Goal: Information Seeking & Learning: Learn about a topic

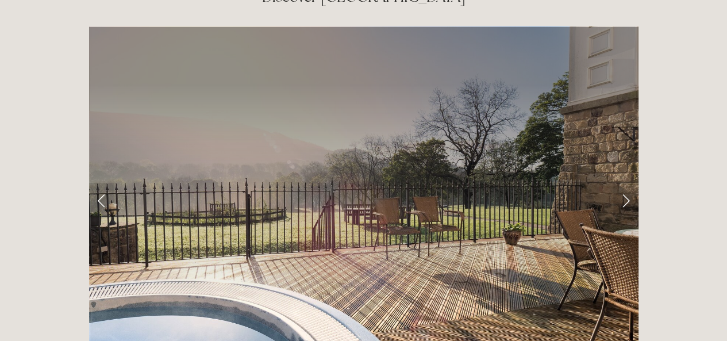
scroll to position [1823, 0]
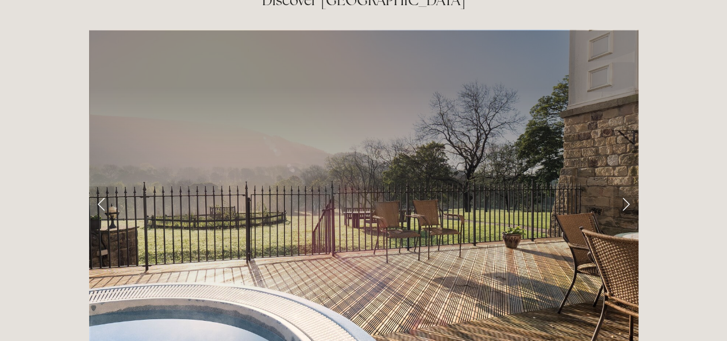
click at [620, 186] on link "Next Slide" at bounding box center [625, 203] width 25 height 34
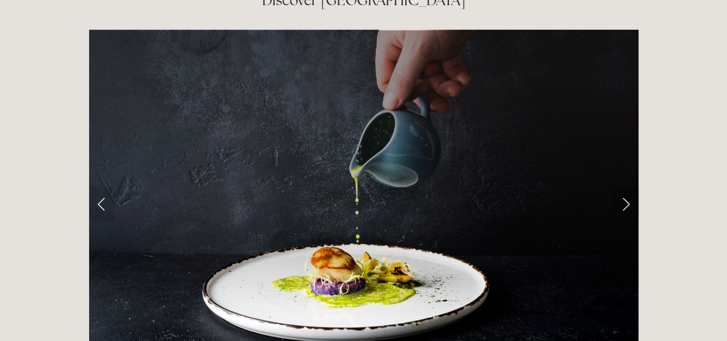
click at [622, 186] on link "Next Slide" at bounding box center [625, 203] width 25 height 34
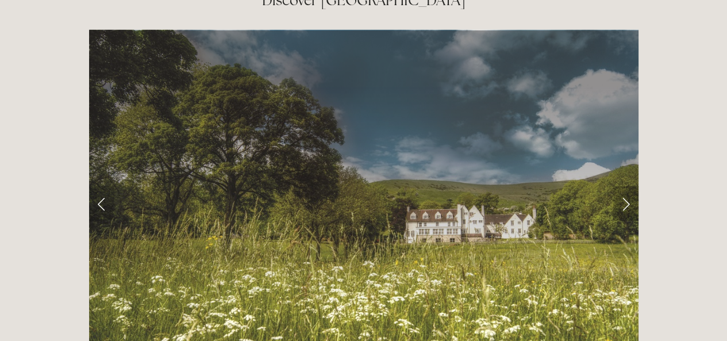
click at [624, 186] on link "Next Slide" at bounding box center [625, 203] width 25 height 34
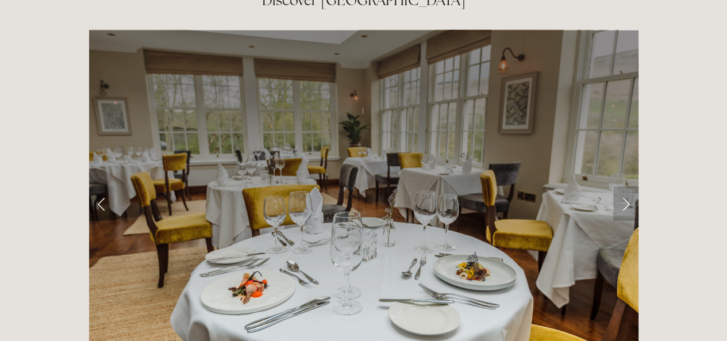
click at [624, 186] on link "Next Slide" at bounding box center [625, 203] width 25 height 34
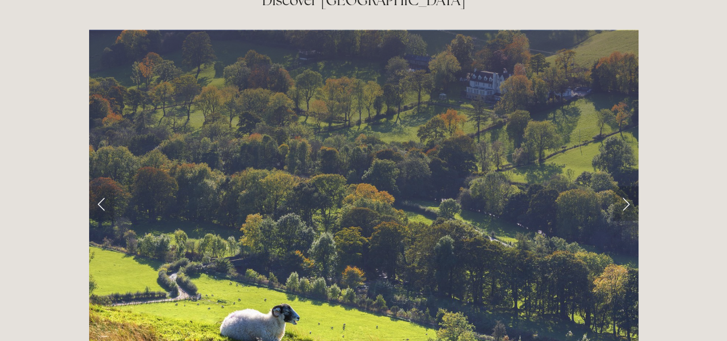
click at [622, 186] on link "Next Slide" at bounding box center [625, 203] width 25 height 34
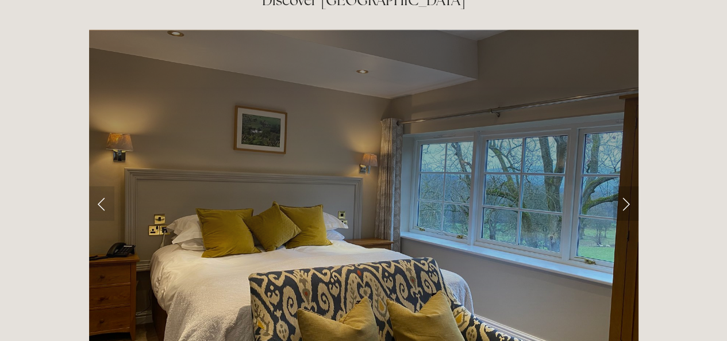
click at [629, 186] on link "Next Slide" at bounding box center [625, 203] width 25 height 34
click at [622, 186] on link "Next Slide" at bounding box center [625, 203] width 25 height 34
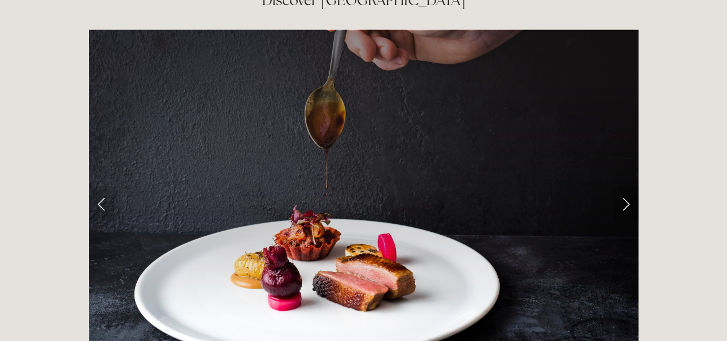
click at [628, 186] on link "Next Slide" at bounding box center [625, 203] width 25 height 34
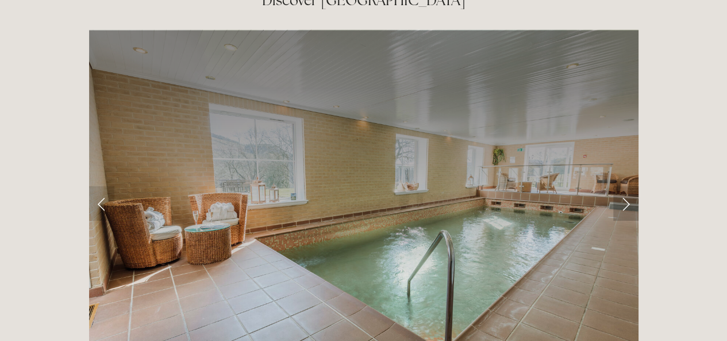
click at [630, 186] on link "Next Slide" at bounding box center [625, 203] width 25 height 34
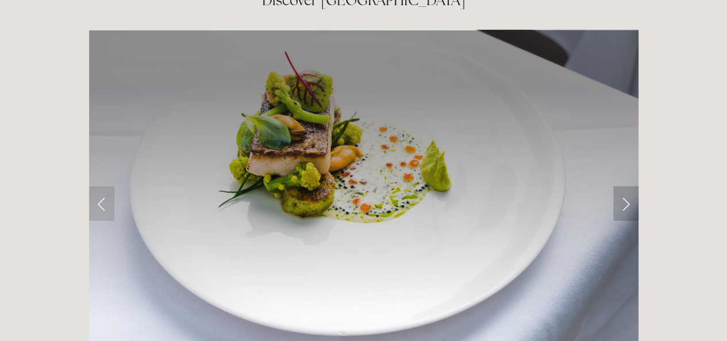
click at [613, 186] on link "Next Slide" at bounding box center [625, 203] width 25 height 34
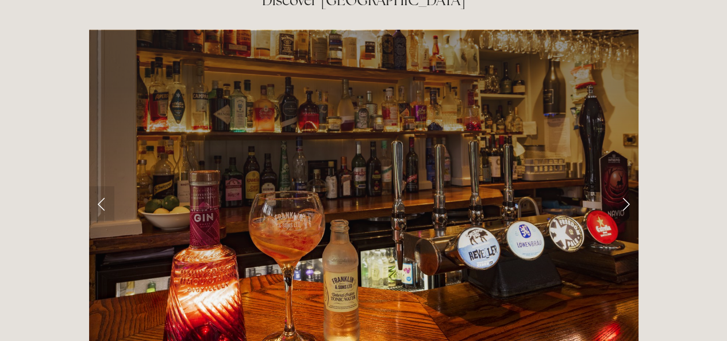
click at [616, 186] on link "Next Slide" at bounding box center [625, 203] width 25 height 34
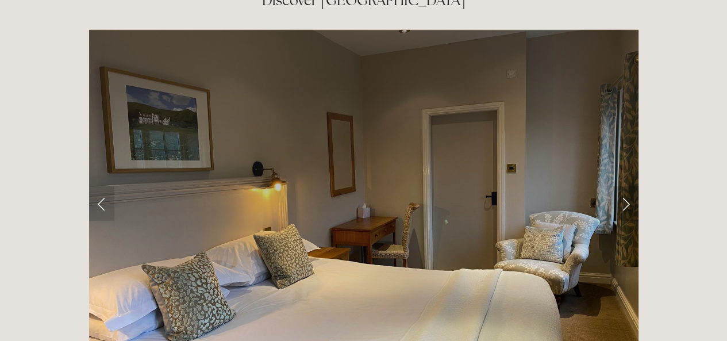
click at [620, 186] on link "Next Slide" at bounding box center [625, 203] width 25 height 34
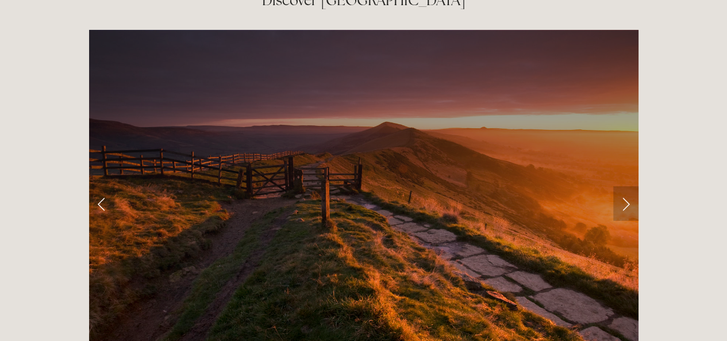
click at [618, 186] on link "Next Slide" at bounding box center [625, 203] width 25 height 34
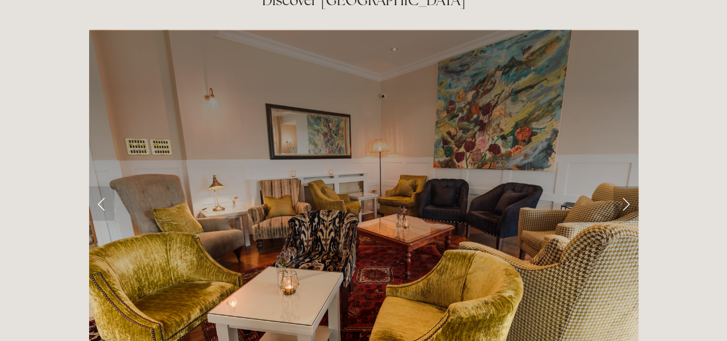
click at [625, 186] on link "Next Slide" at bounding box center [625, 203] width 25 height 34
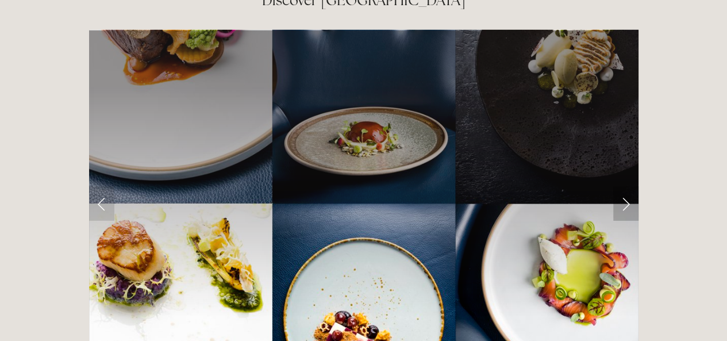
click at [624, 186] on link "Next Slide" at bounding box center [625, 203] width 25 height 34
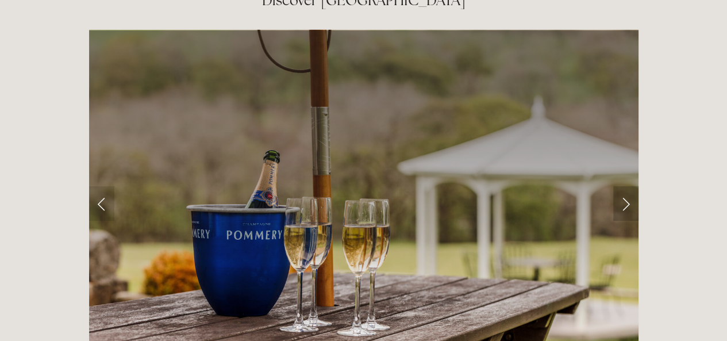
click at [622, 186] on link "Next Slide" at bounding box center [625, 203] width 25 height 34
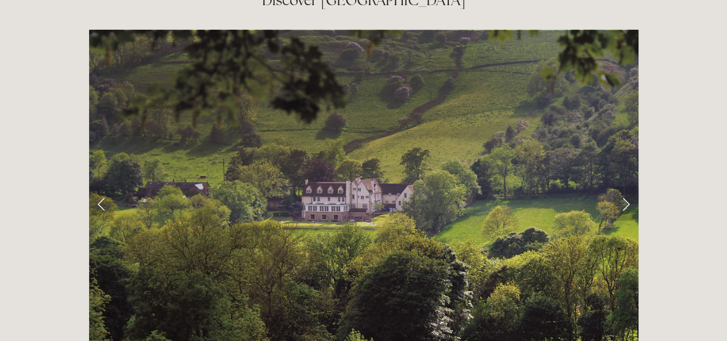
click at [625, 186] on link "Next Slide" at bounding box center [625, 203] width 25 height 34
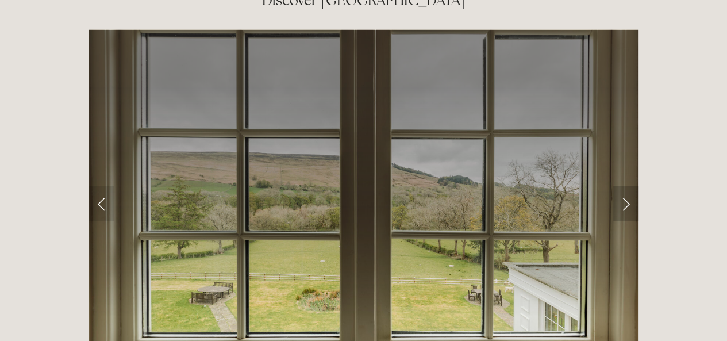
click at [622, 186] on link "Next Slide" at bounding box center [625, 203] width 25 height 34
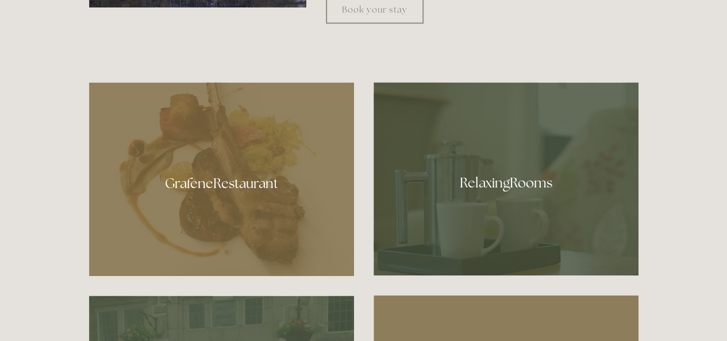
scroll to position [559, 0]
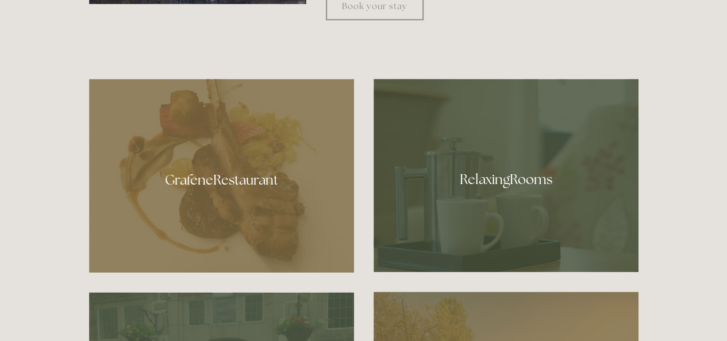
click at [511, 180] on div at bounding box center [506, 175] width 265 height 193
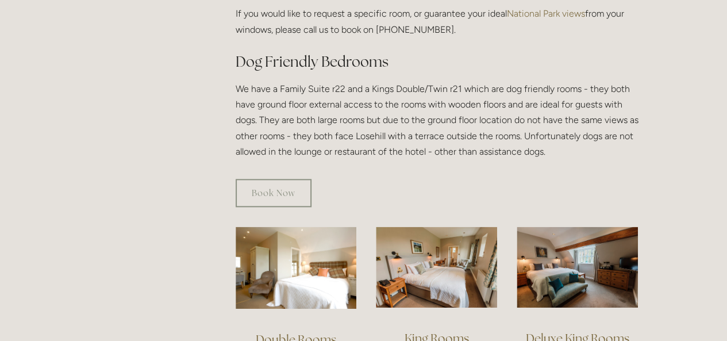
scroll to position [605, 0]
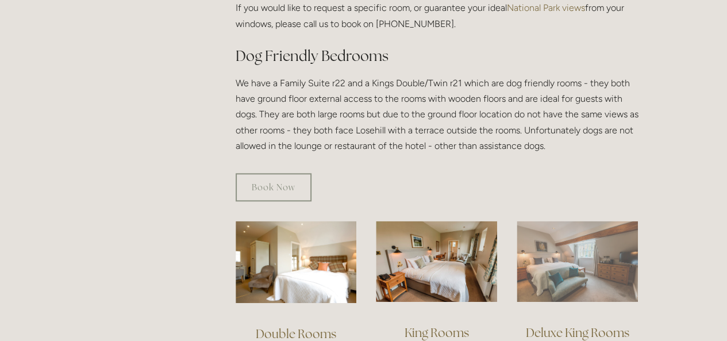
click at [579, 260] on img at bounding box center [577, 261] width 121 height 81
click at [602, 265] on img at bounding box center [577, 261] width 121 height 81
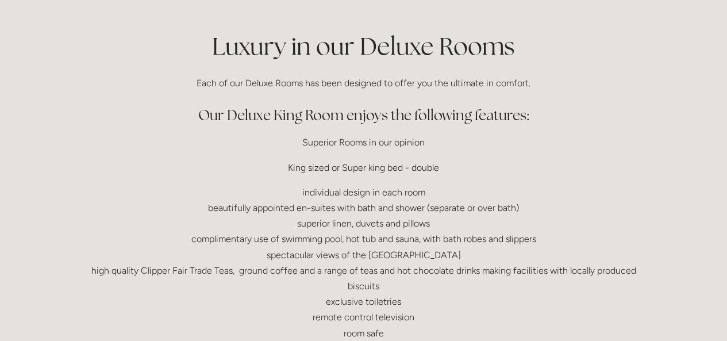
scroll to position [247, 0]
